Goal: Information Seeking & Learning: Learn about a topic

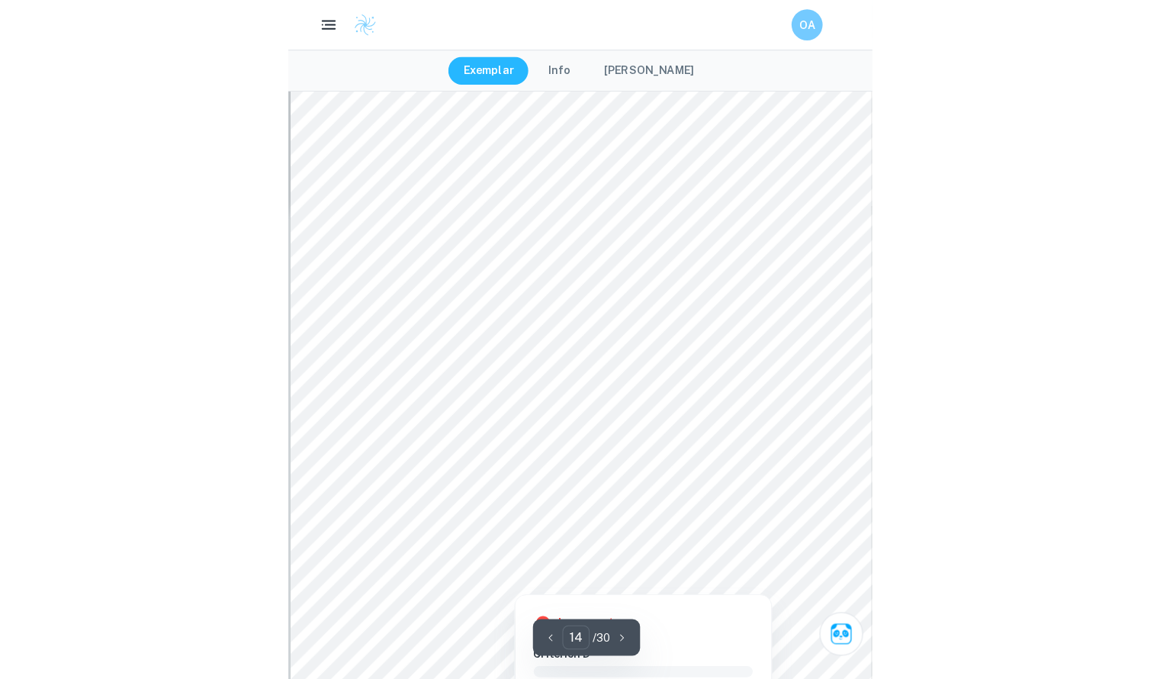
scroll to position [10081, 0]
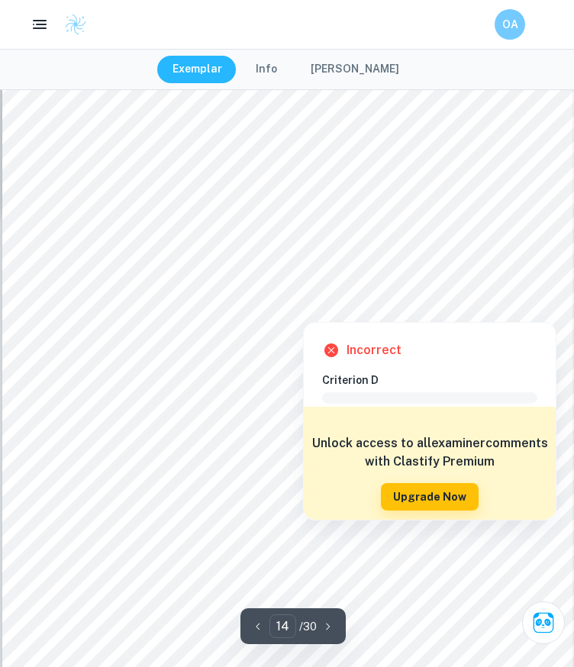
click at [464, 301] on div at bounding box center [489, 298] width 101 height 14
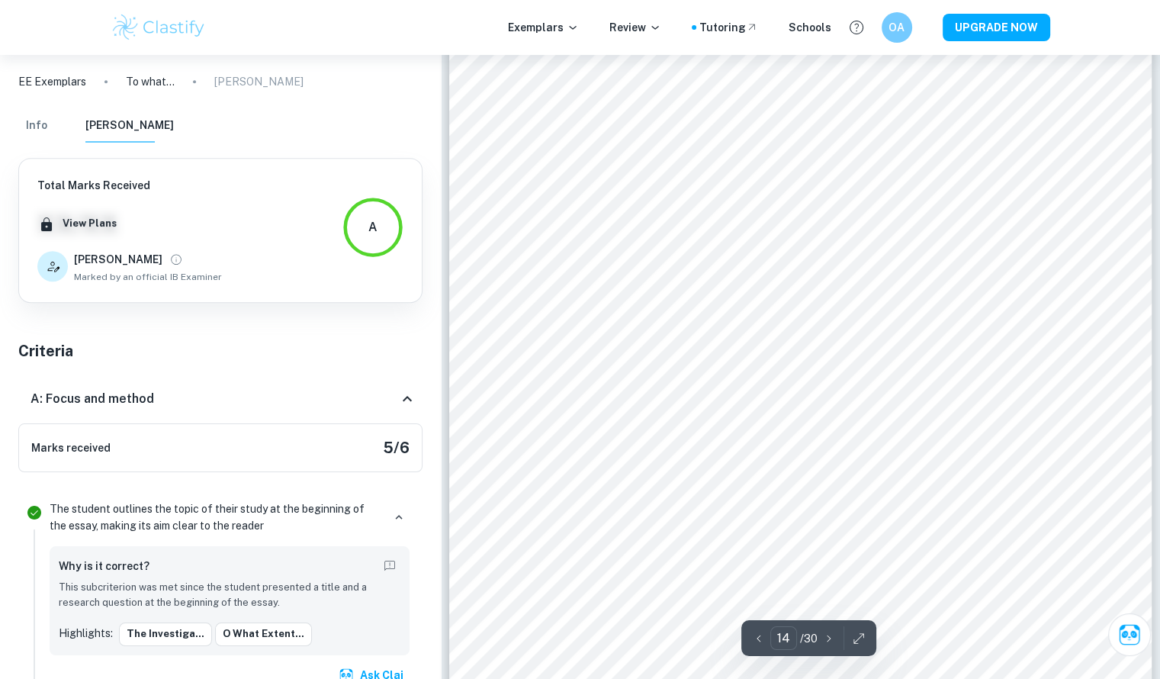
scroll to position [12370, 0]
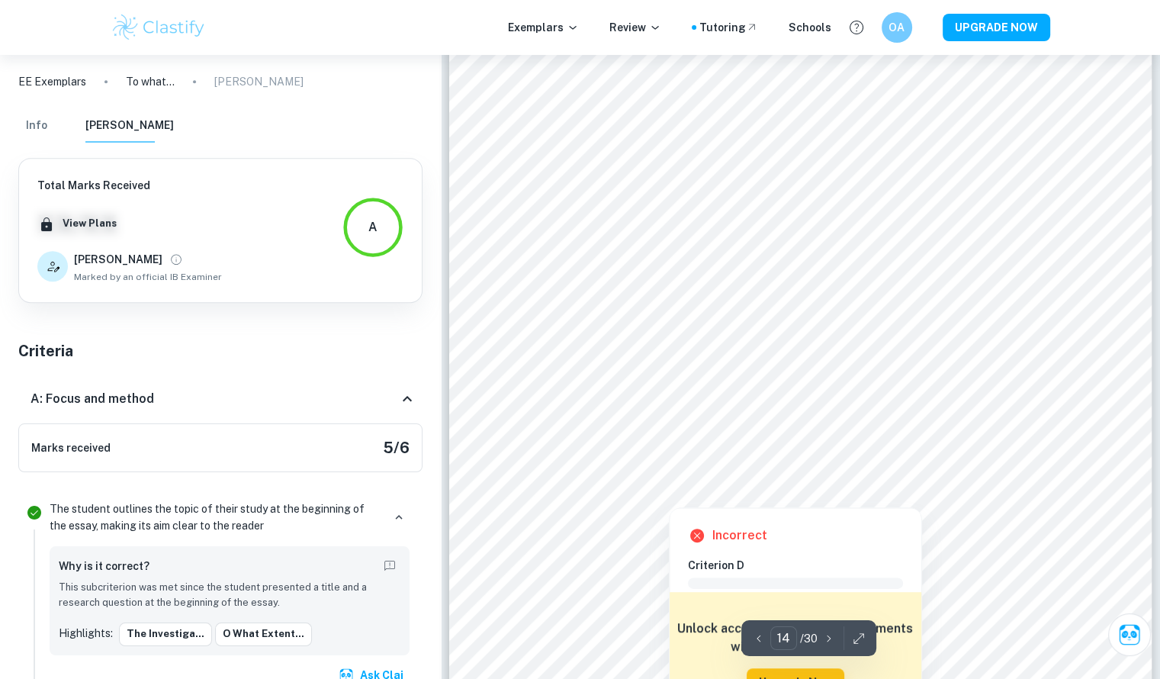
click at [573, 481] on div at bounding box center [568, 485] width 166 height 8
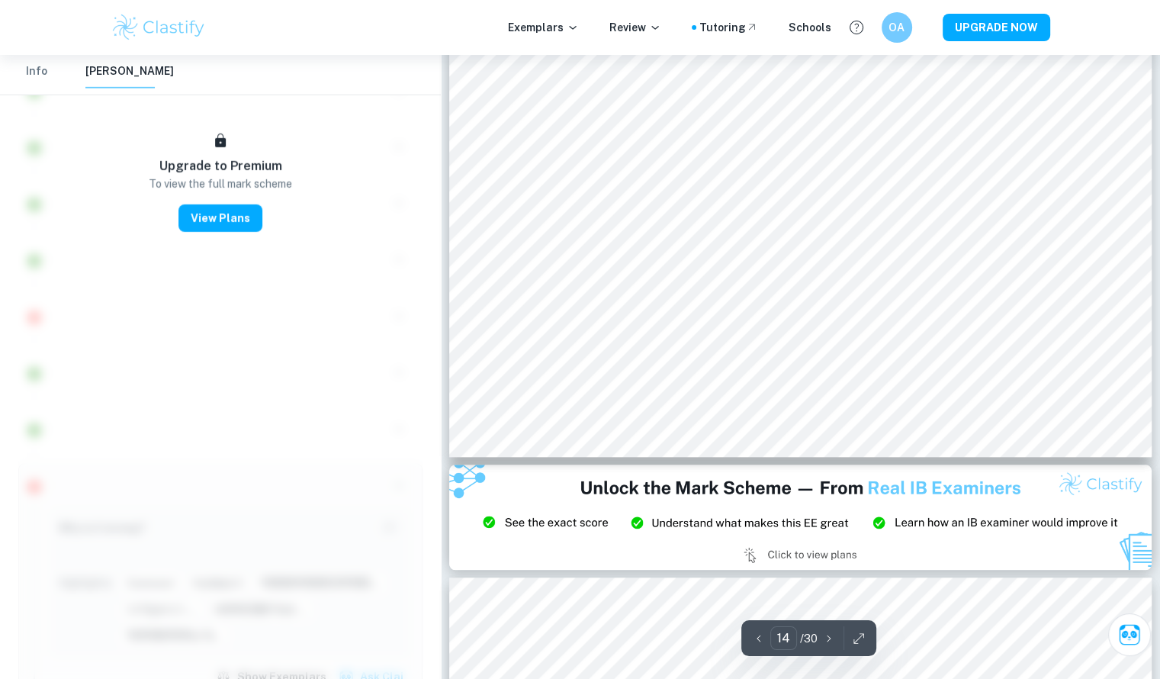
scroll to position [12522, 0]
